Goal: Task Accomplishment & Management: Manage account settings

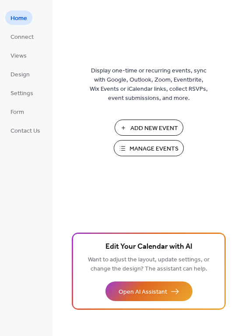
click at [133, 146] on span "Manage Events" at bounding box center [153, 149] width 49 height 9
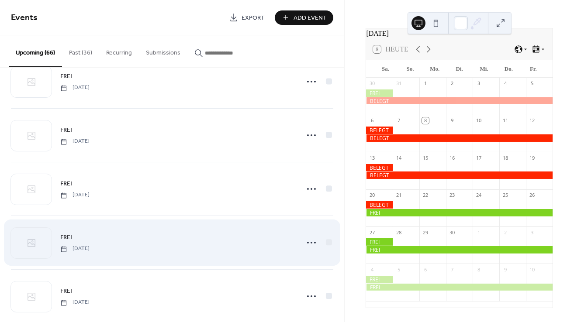
scroll to position [280, 0]
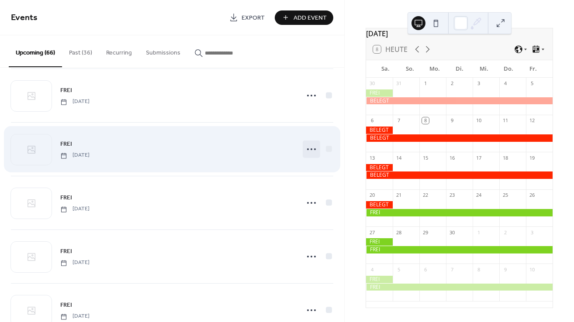
click at [310, 149] on icon at bounding box center [311, 149] width 14 height 14
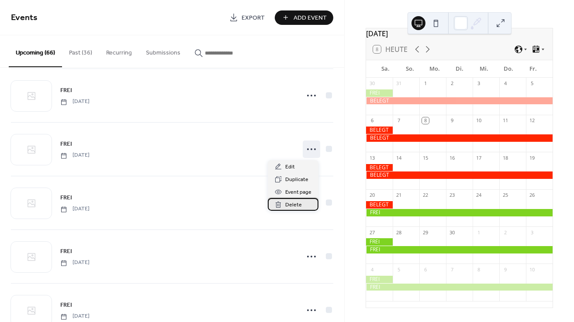
click at [297, 204] on span "Delete" at bounding box center [293, 205] width 17 height 9
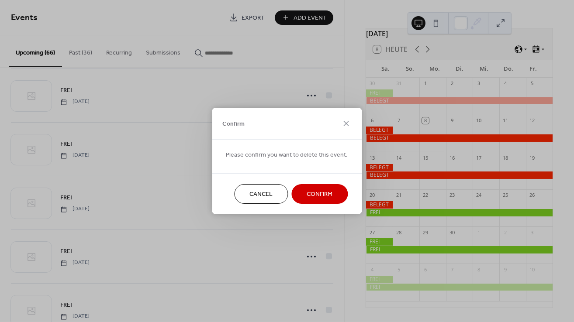
click at [307, 196] on span "Confirm" at bounding box center [320, 194] width 26 height 9
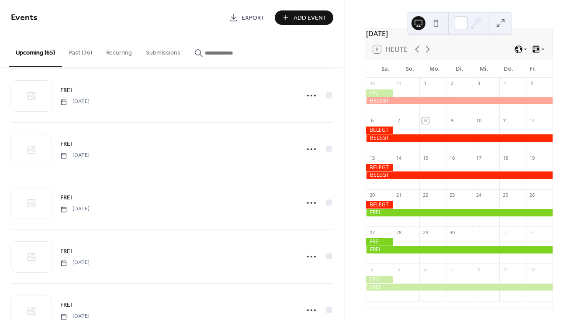
scroll to position [0, 0]
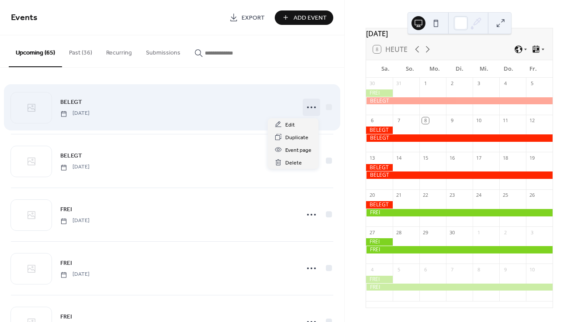
click at [306, 106] on icon at bounding box center [311, 107] width 14 height 14
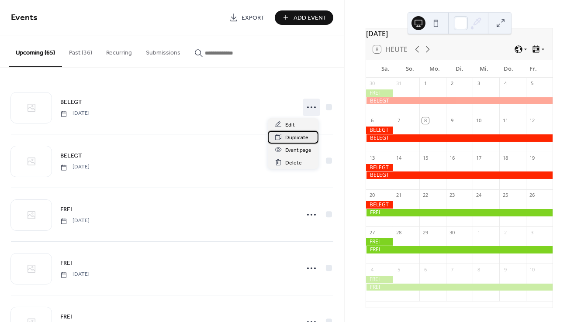
click at [297, 137] on span "Duplicate" at bounding box center [296, 137] width 23 height 9
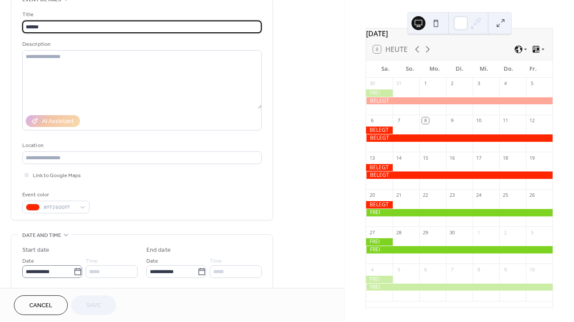
scroll to position [57, 0]
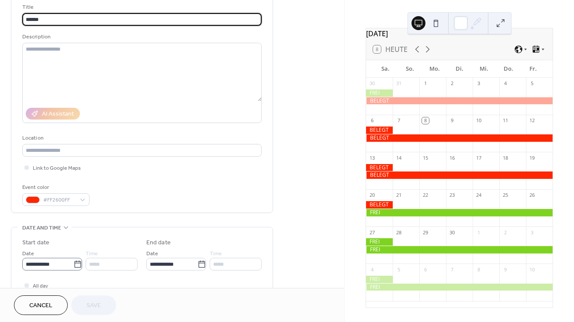
click at [73, 261] on icon at bounding box center [77, 264] width 9 height 9
click at [73, 261] on input "**********" at bounding box center [47, 264] width 51 height 13
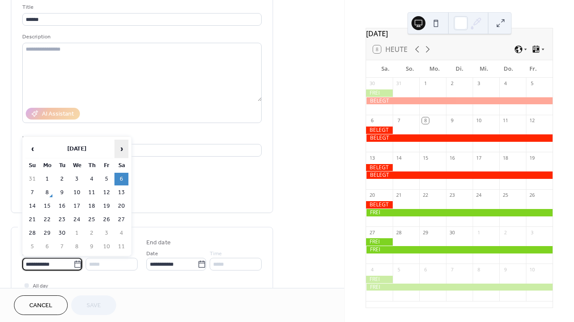
click at [123, 148] on span "›" at bounding box center [121, 148] width 13 height 17
click at [121, 202] on td "18" at bounding box center [121, 206] width 14 height 13
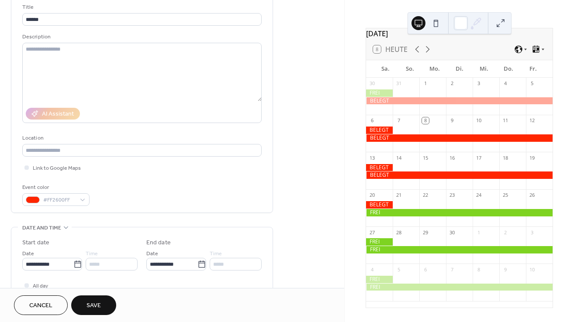
type input "**********"
click at [92, 305] on span "Save" at bounding box center [93, 306] width 14 height 9
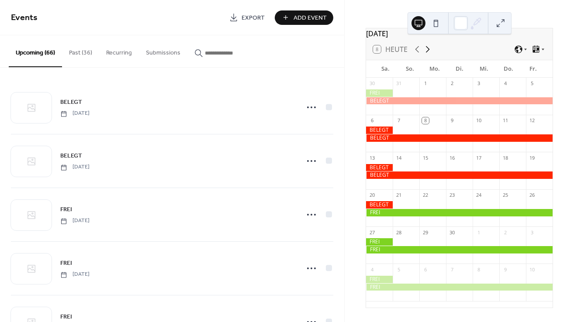
click at [427, 50] on icon at bounding box center [427, 49] width 10 height 10
